Goal: Check status

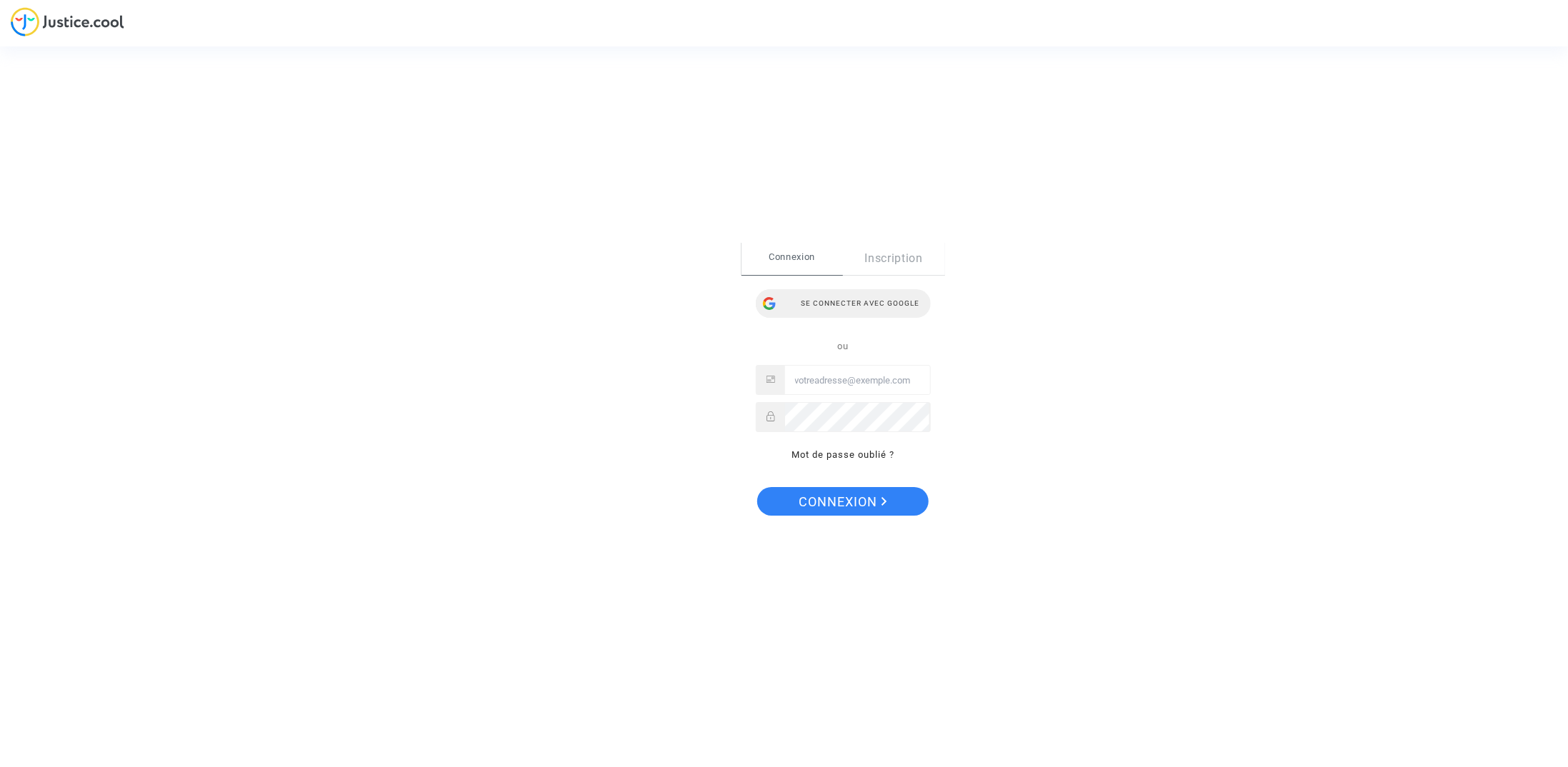
click at [828, 309] on div "Se connecter avec Google" at bounding box center [843, 304] width 175 height 29
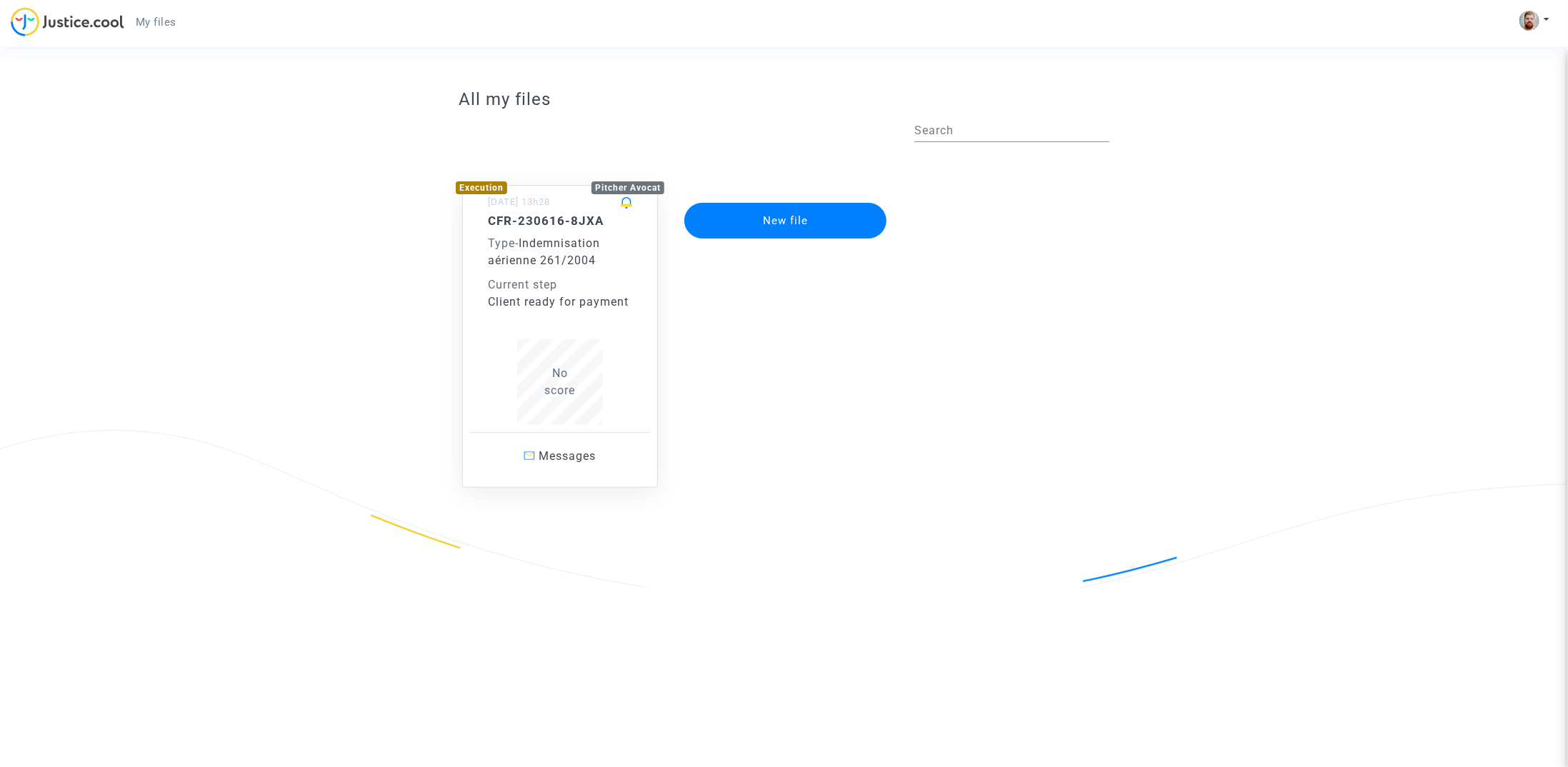
click at [608, 273] on div "CFR-230616-8JXA Type - Indemnisation aérienne 261/2004 Current step Client read…" at bounding box center [559, 262] width 144 height 97
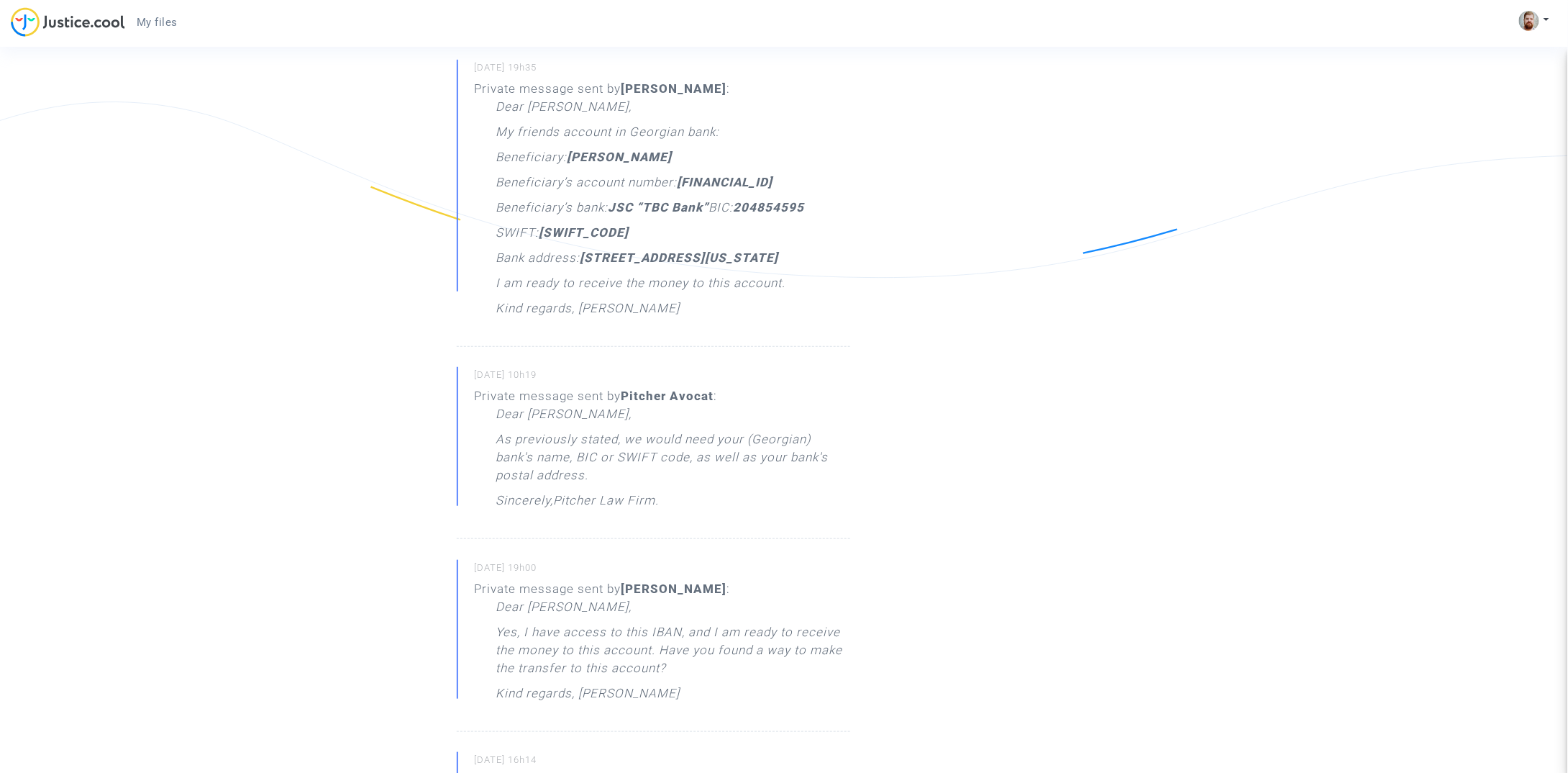
scroll to position [302, 0]
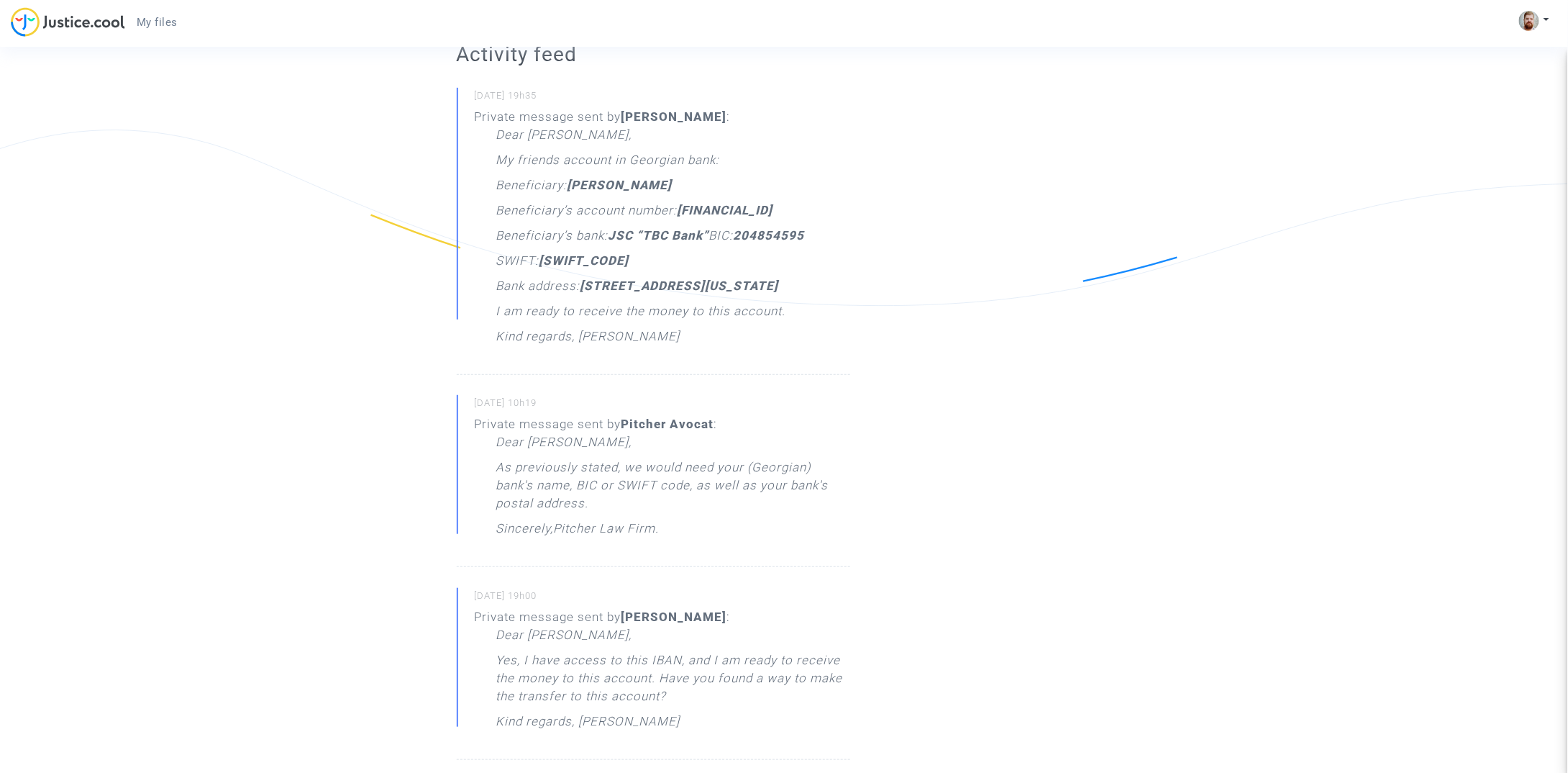
drag, startPoint x: 610, startPoint y: 187, endPoint x: 573, endPoint y: 187, distance: 37.0
click at [573, 187] on div "Dear Maître [PERSON_NAME], My friends account in Georgian bank: Beneficiary: [P…" at bounding box center [673, 238] width 354 height 227
copy strong "[PERSON_NAME]"
